Goal: Information Seeking & Learning: Learn about a topic

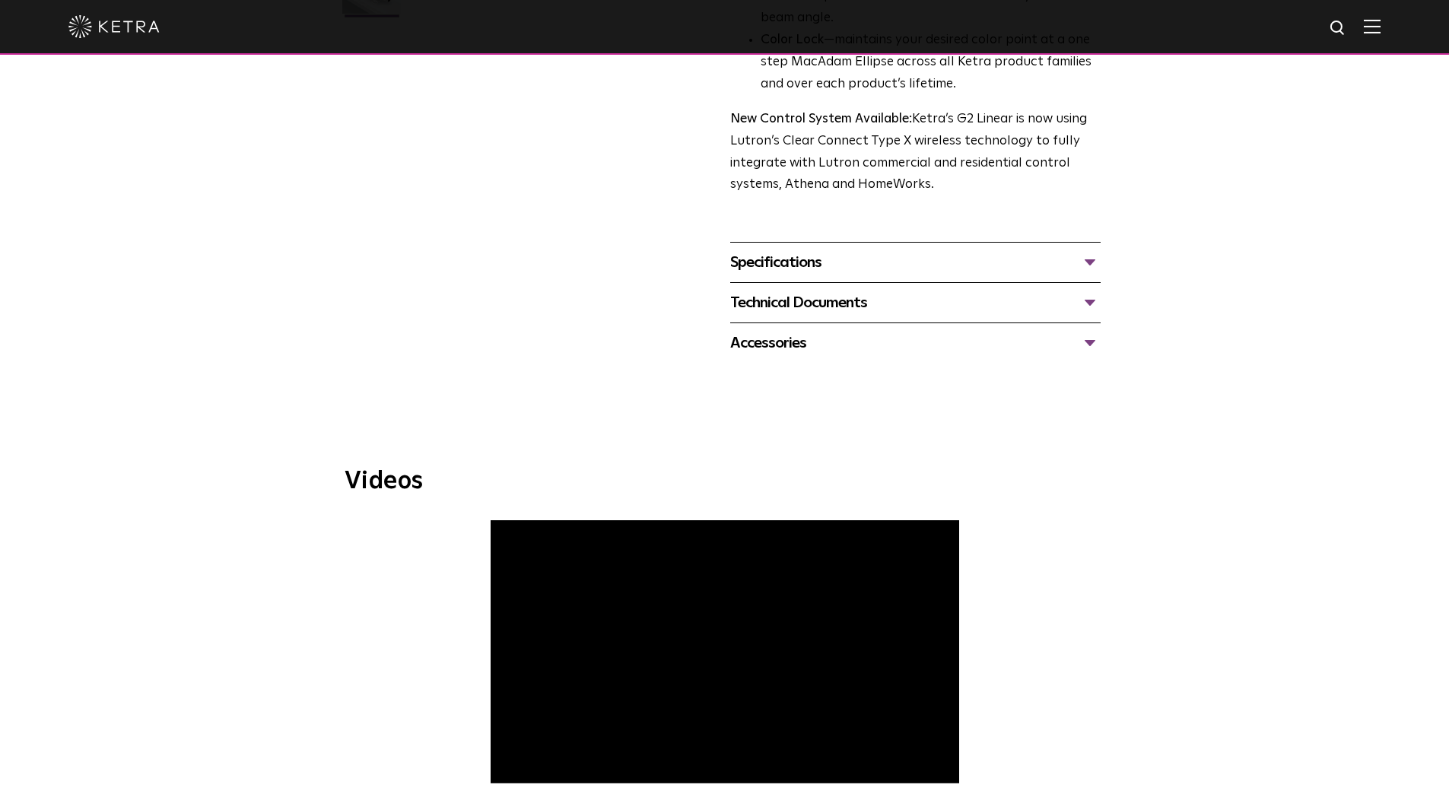
scroll to position [1065, 0]
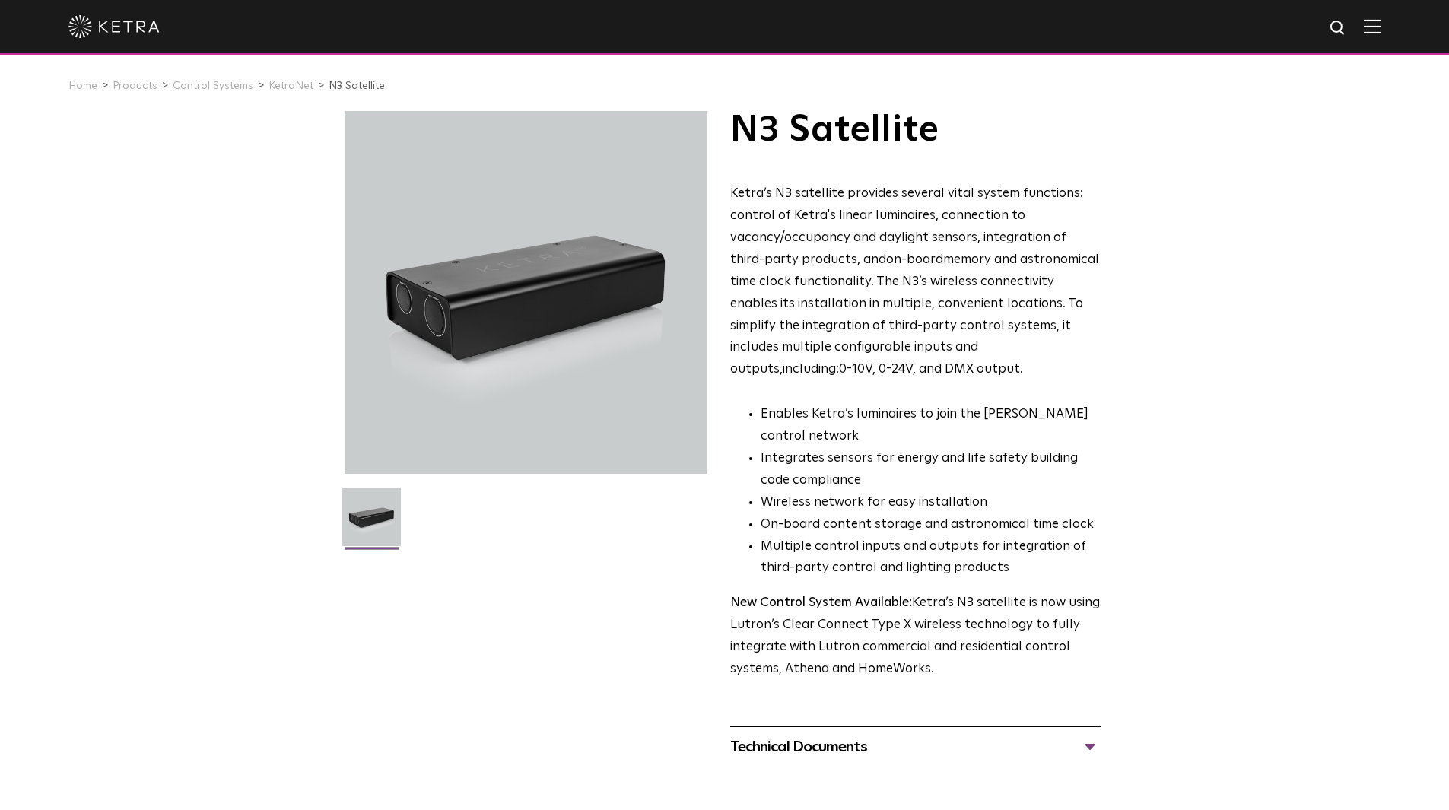
click at [519, 590] on div "N3 Satellite Ketra’s N3 satellite provides several vital system functions: cont…" at bounding box center [725, 439] width 760 height 656
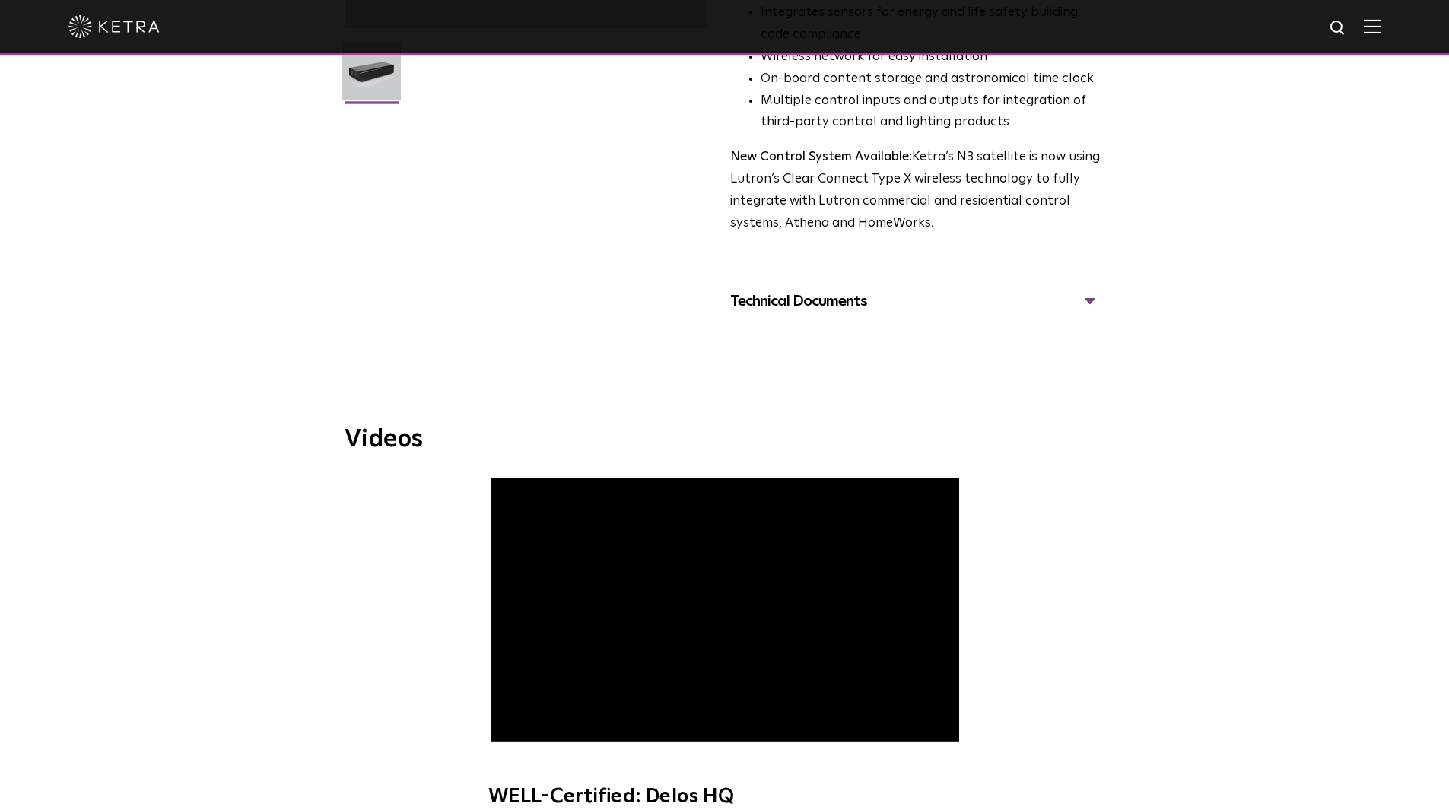
scroll to position [456, 0]
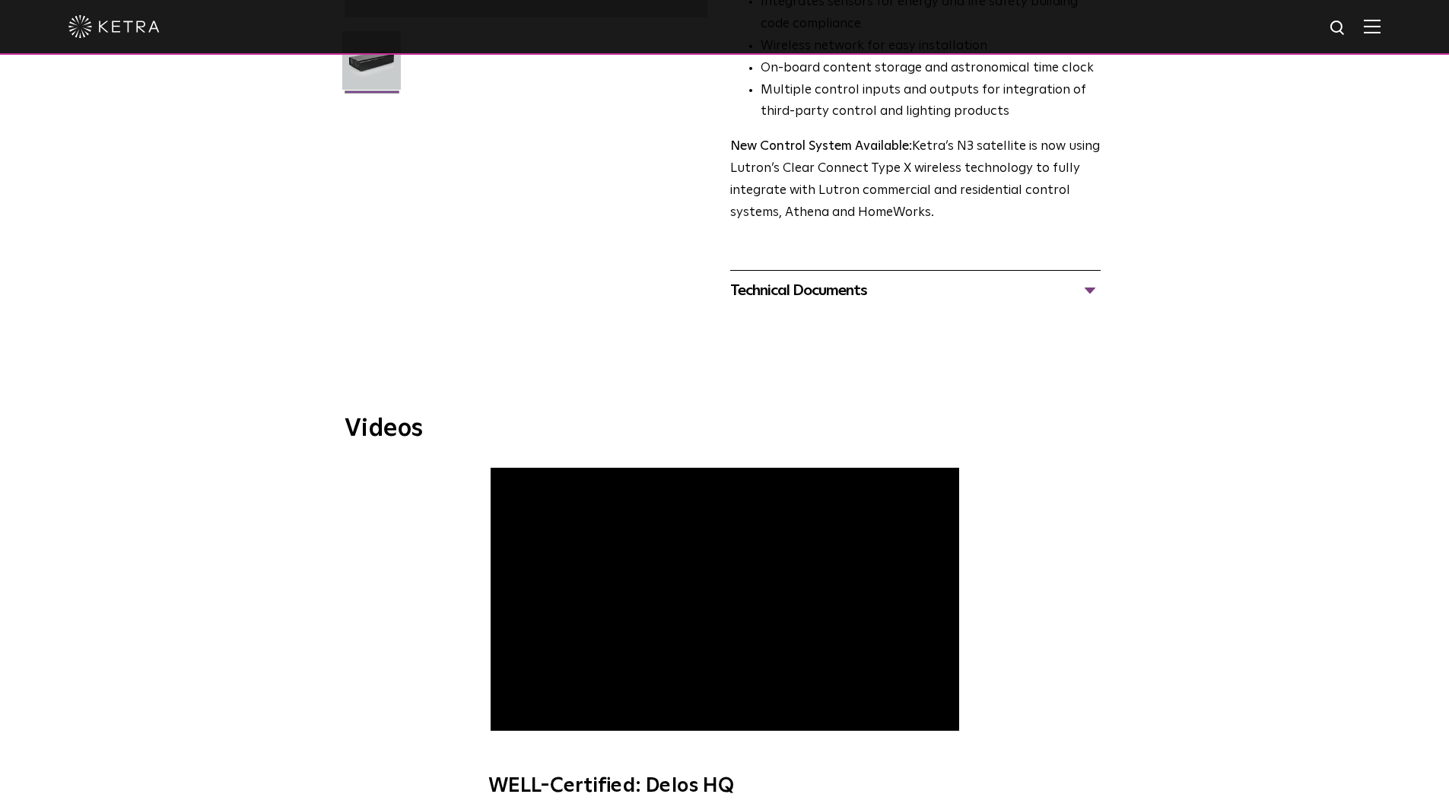
click at [1094, 292] on div "Technical Documents" at bounding box center [915, 290] width 370 height 24
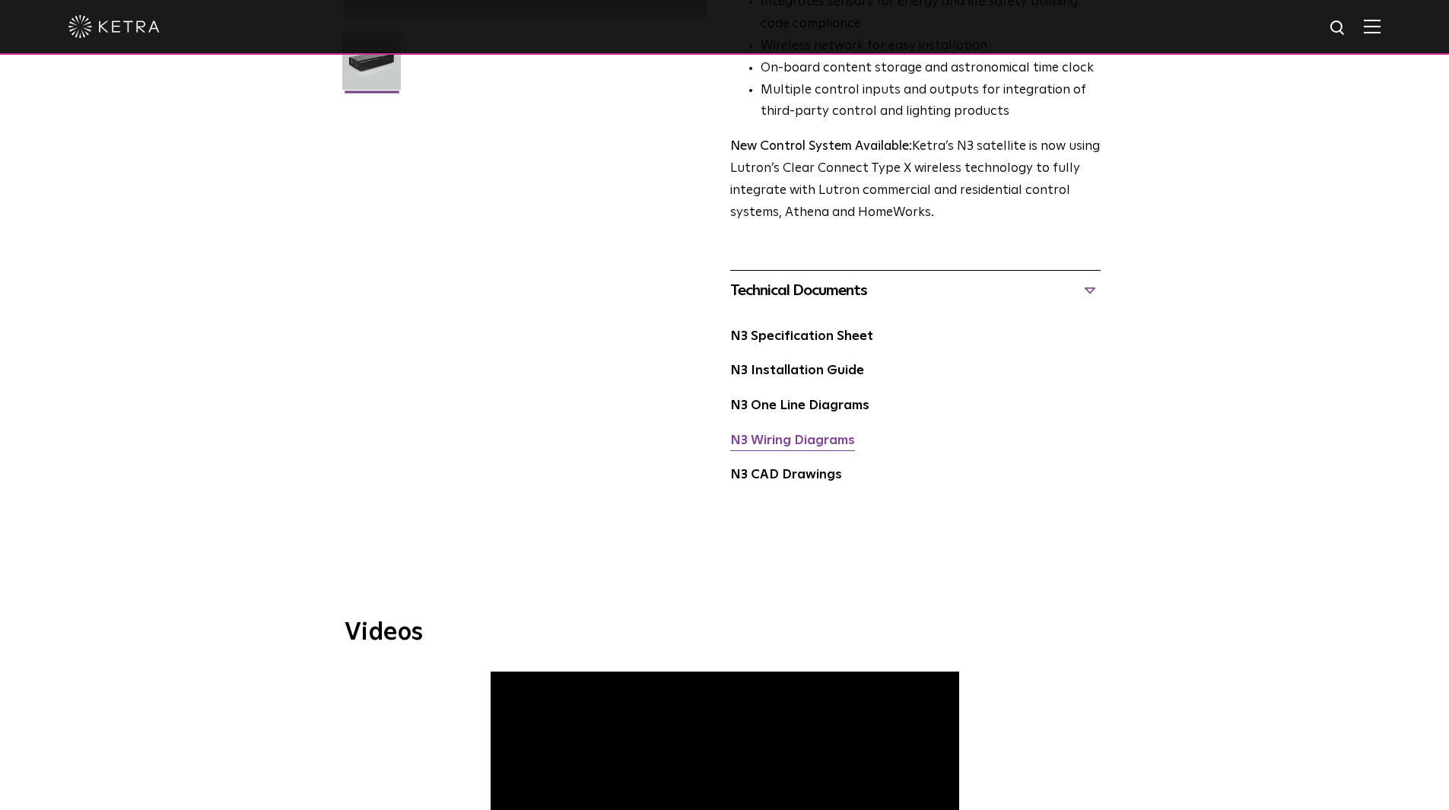
click at [799, 447] on link "N3 Wiring Diagrams" at bounding box center [792, 440] width 125 height 13
click at [797, 334] on link "N3 Specification Sheet" at bounding box center [801, 336] width 143 height 13
